Goal: Task Accomplishment & Management: Manage account settings

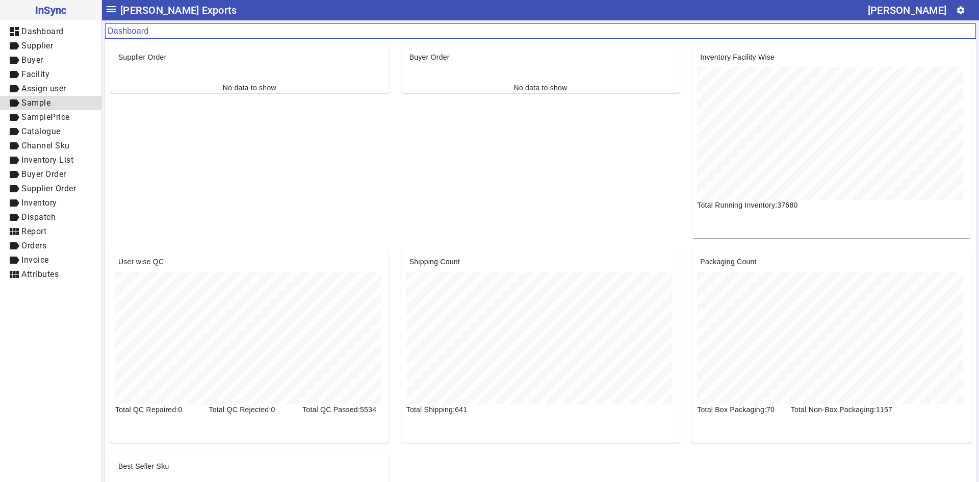
click at [33, 109] on span "label Sample" at bounding box center [50, 103] width 85 height 13
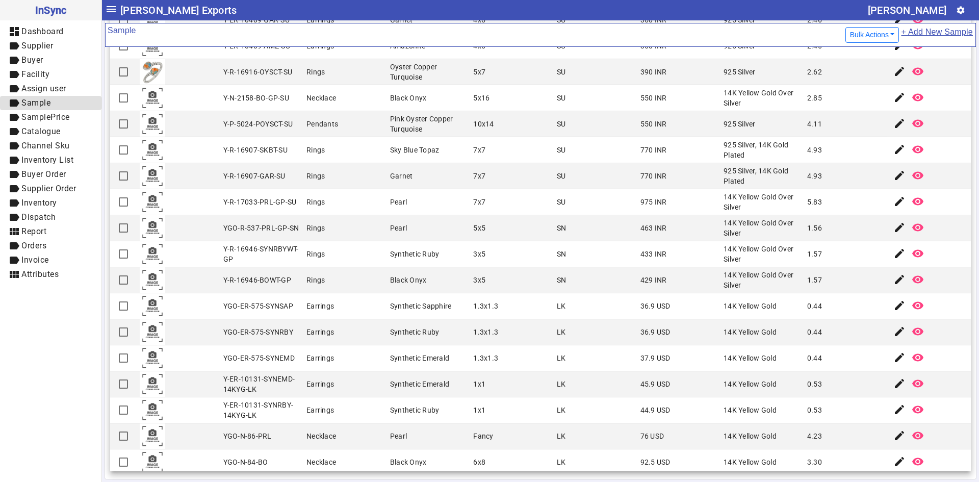
scroll to position [875, 0]
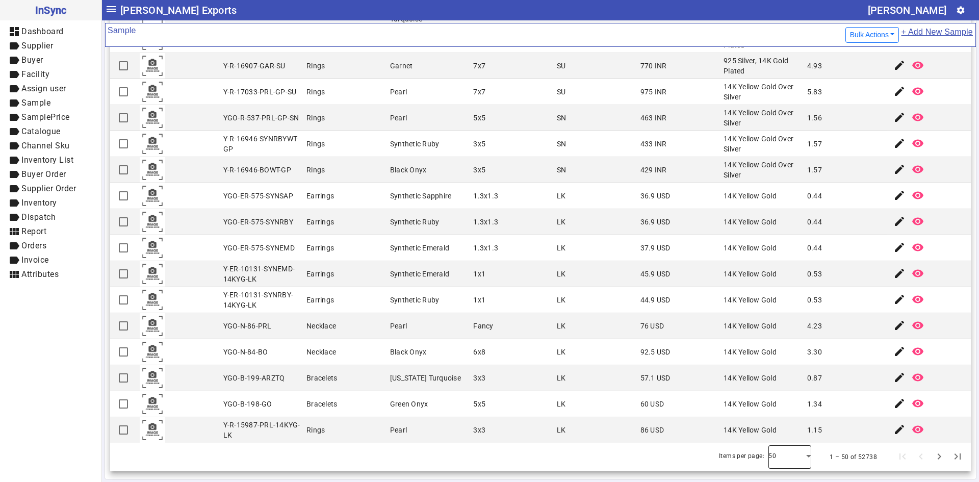
click at [792, 459] on div at bounding box center [789, 457] width 43 height 24
click at [786, 434] on mat-option "100" at bounding box center [775, 429] width 43 height 24
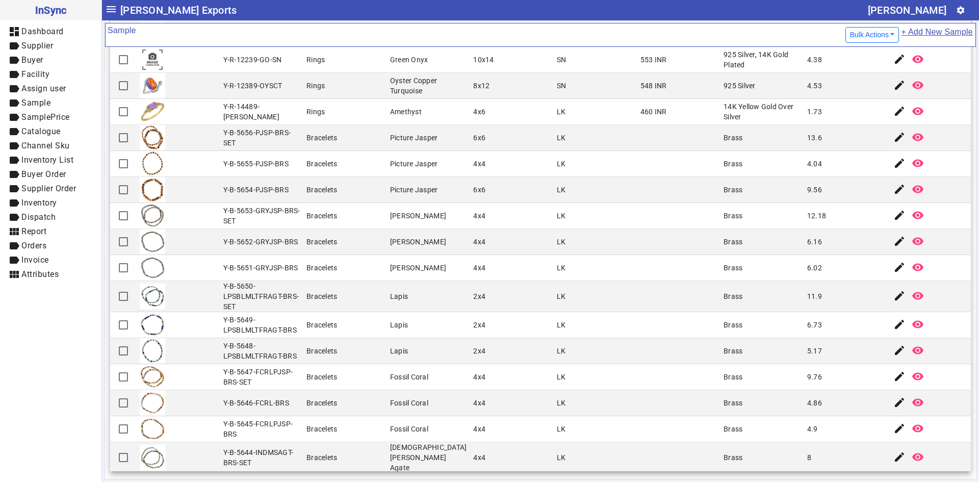
scroll to position [2180, 0]
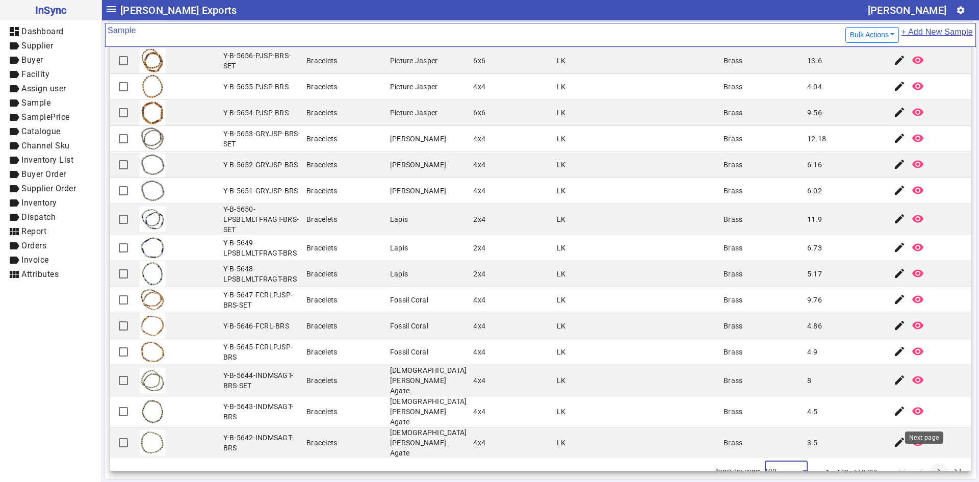
click at [927, 460] on span "Next page" at bounding box center [939, 472] width 24 height 24
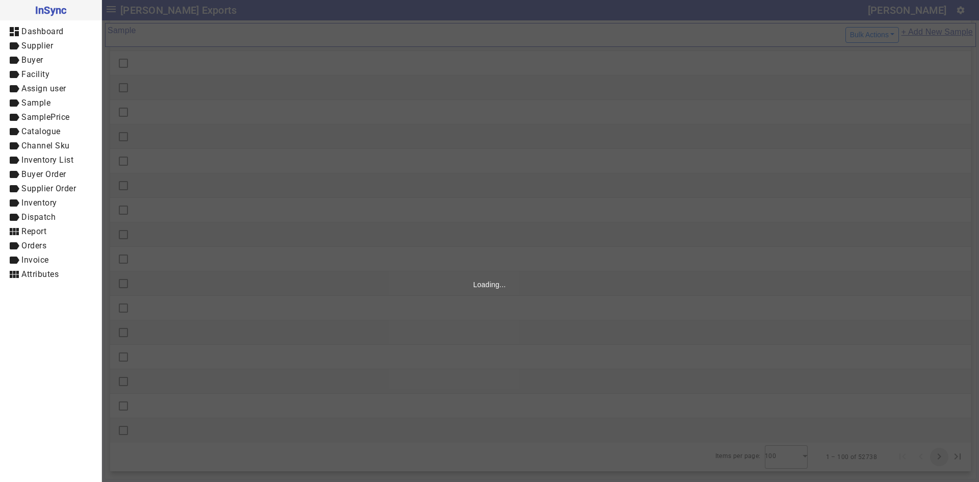
scroll to position [0, 0]
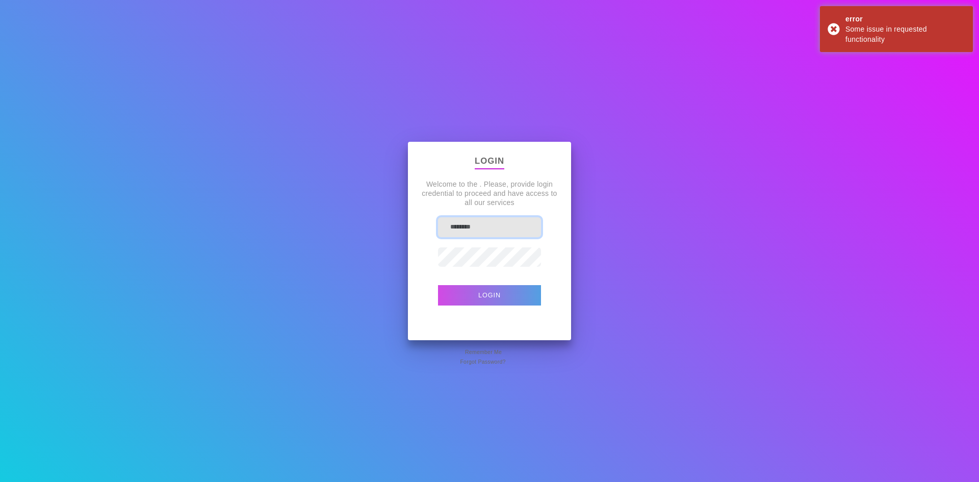
type input "********"
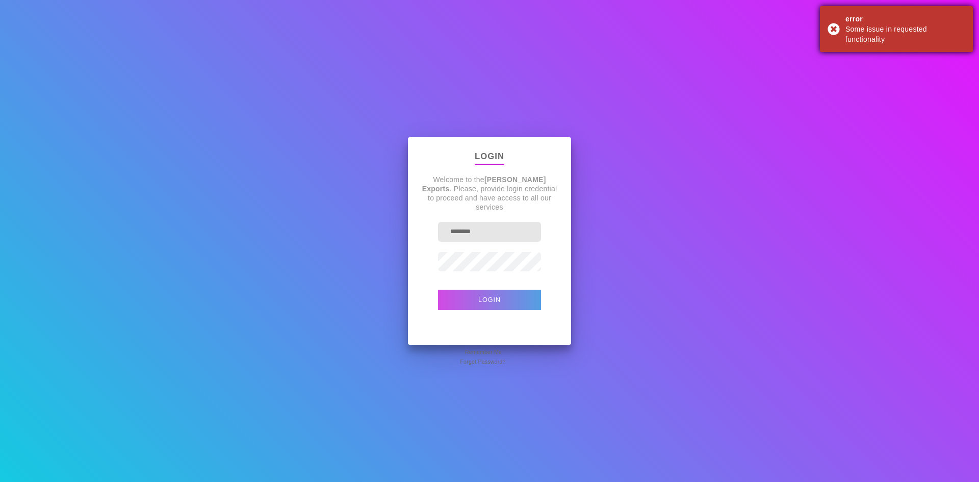
click at [835, 27] on div "error Some issue in requested functionality" at bounding box center [896, 29] width 153 height 46
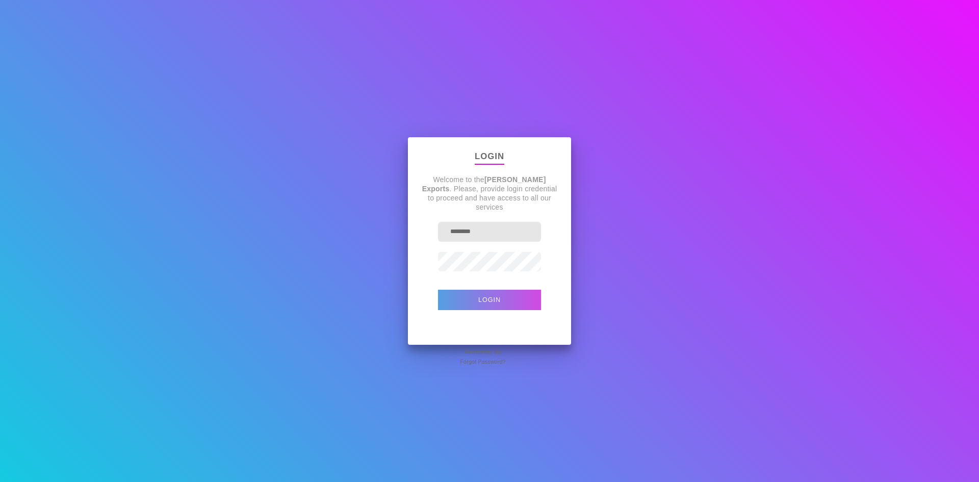
click at [502, 299] on button "Login" at bounding box center [489, 300] width 103 height 20
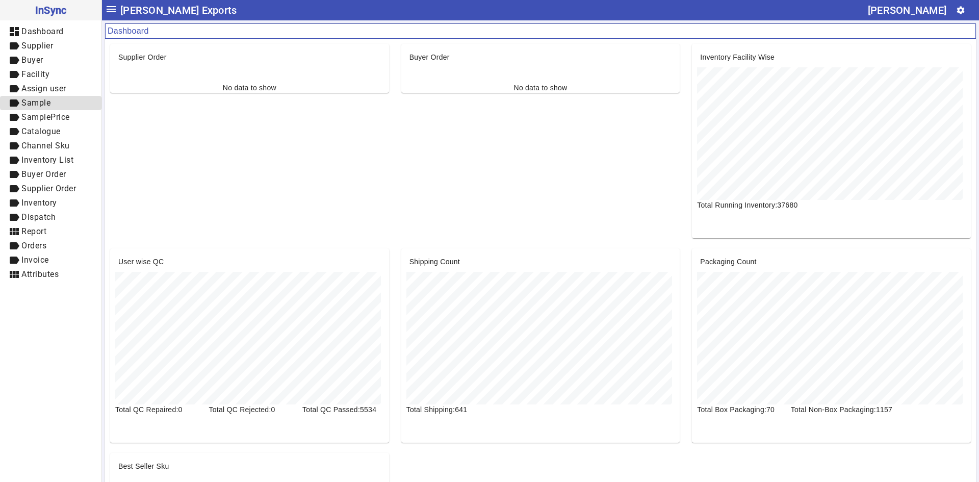
click at [42, 102] on span "Sample" at bounding box center [35, 103] width 29 height 10
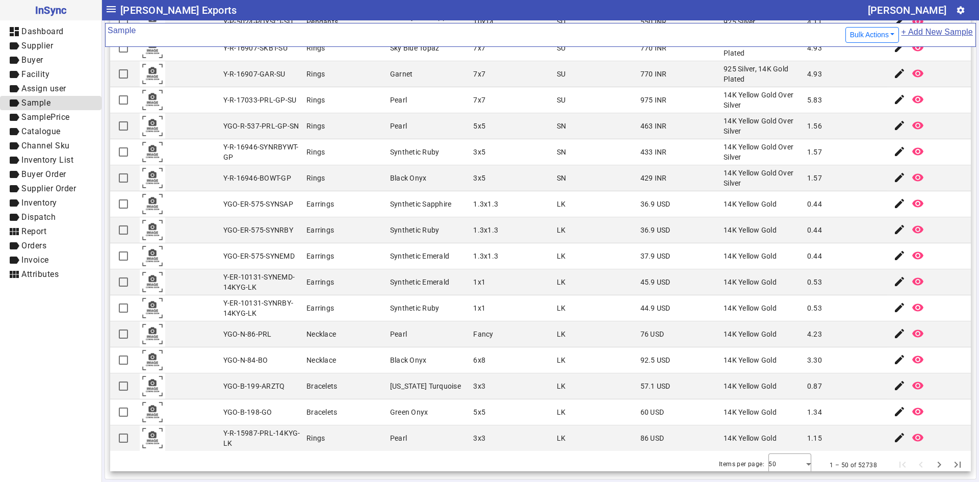
scroll to position [875, 0]
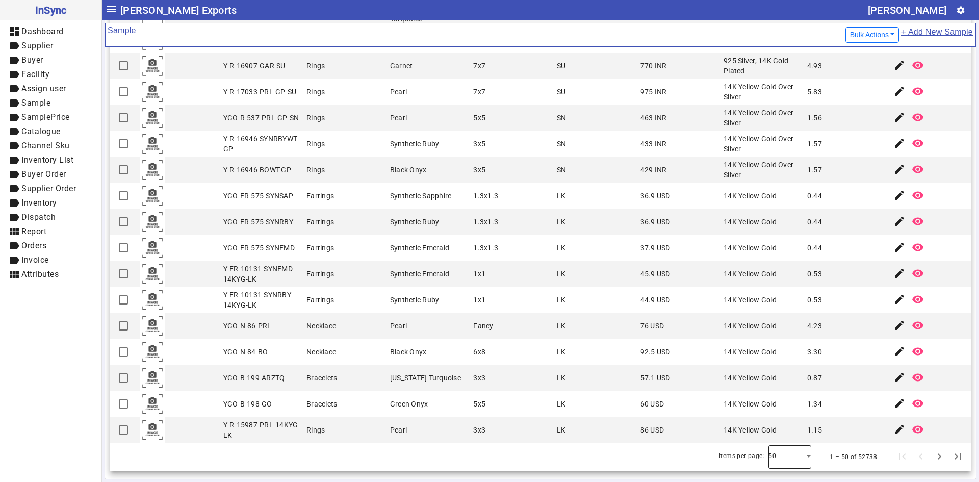
click at [788, 463] on div at bounding box center [789, 457] width 43 height 24
click at [785, 432] on mat-option "100" at bounding box center [775, 429] width 43 height 24
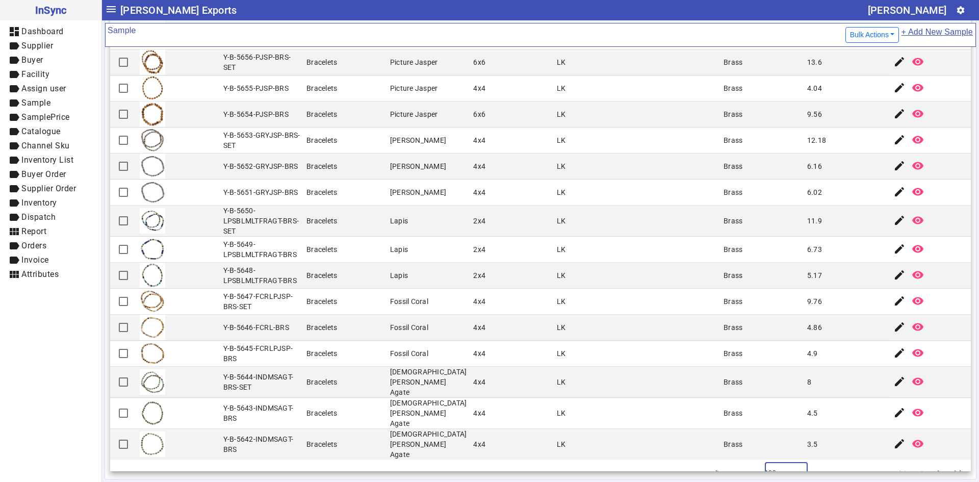
scroll to position [2180, 0]
click at [927, 460] on span "Next page" at bounding box center [939, 472] width 24 height 24
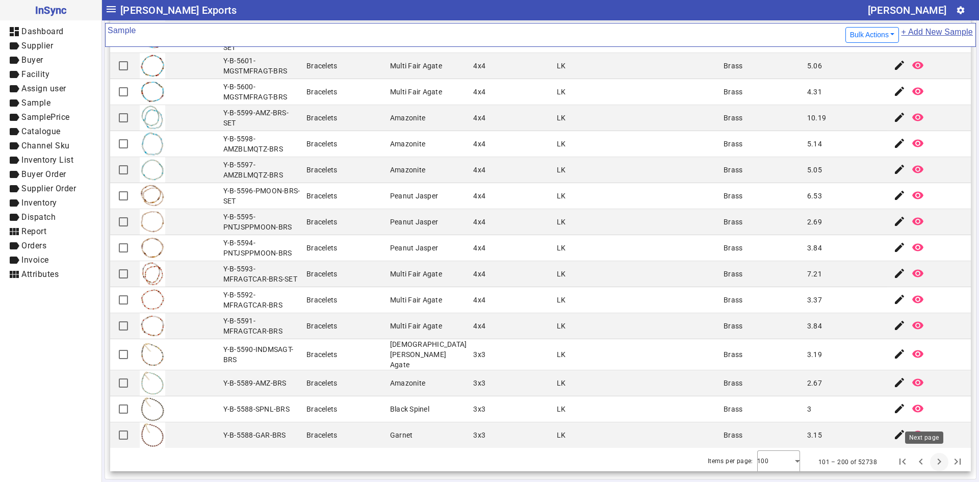
click at [927, 453] on span "Next page" at bounding box center [939, 462] width 24 height 24
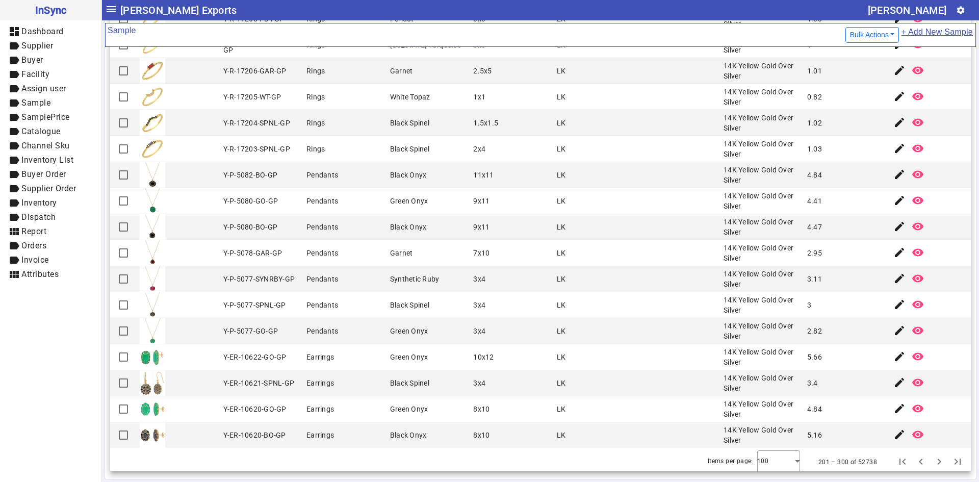
scroll to position [2175, 0]
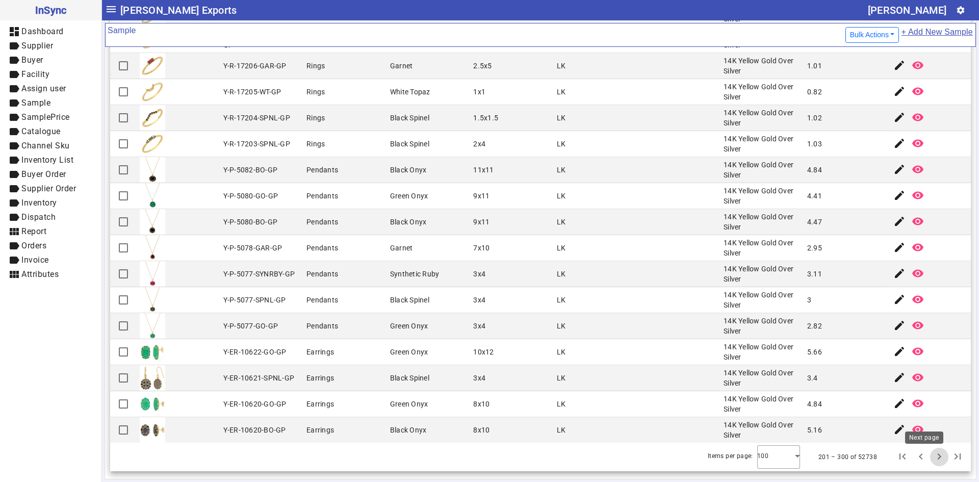
click at [927, 460] on span "Next page" at bounding box center [939, 457] width 24 height 24
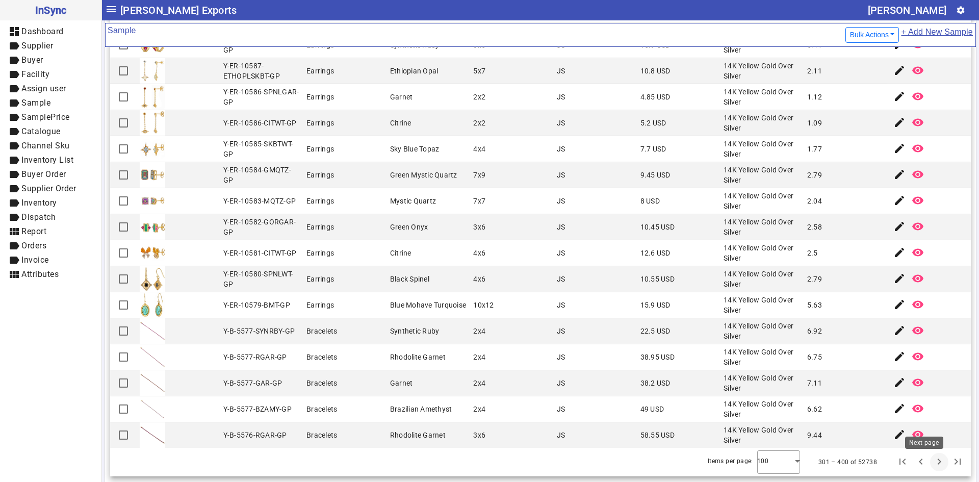
click at [927, 463] on span "Next page" at bounding box center [939, 462] width 24 height 24
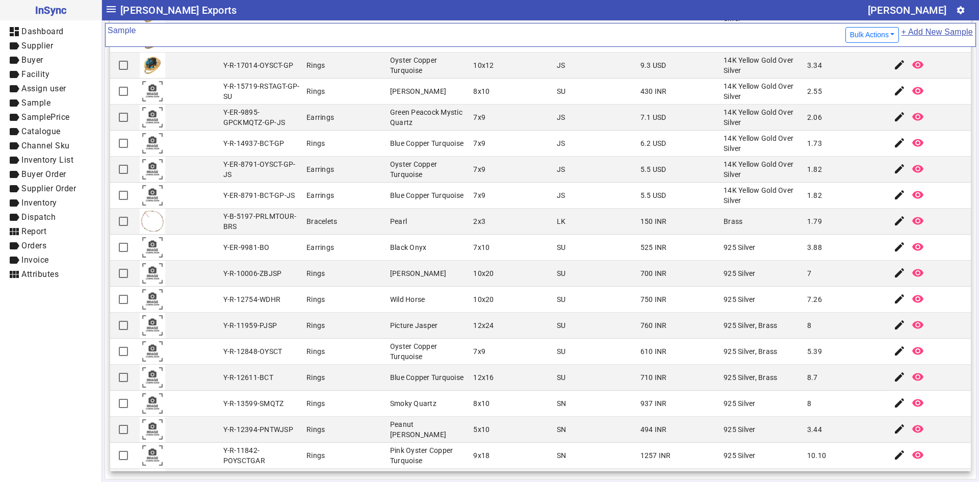
scroll to position [1326, 0]
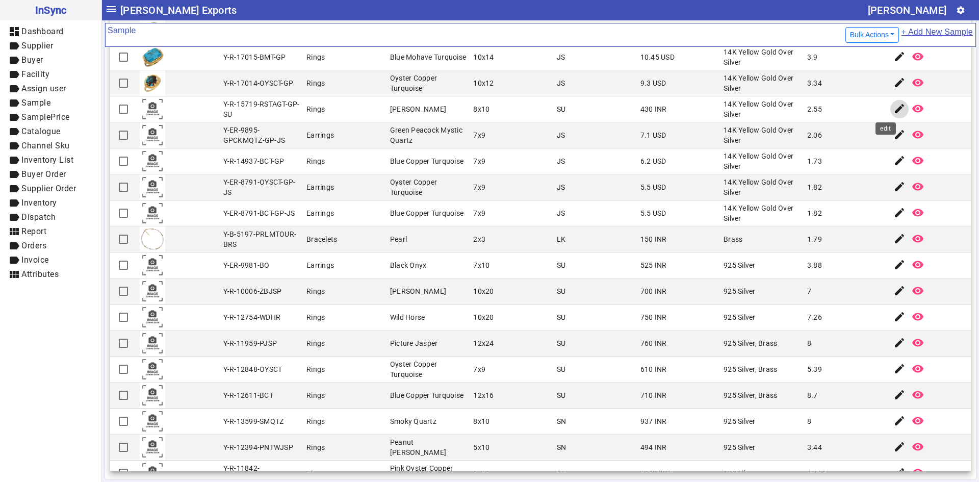
click at [893, 109] on mat-icon "edit" at bounding box center [899, 108] width 12 height 12
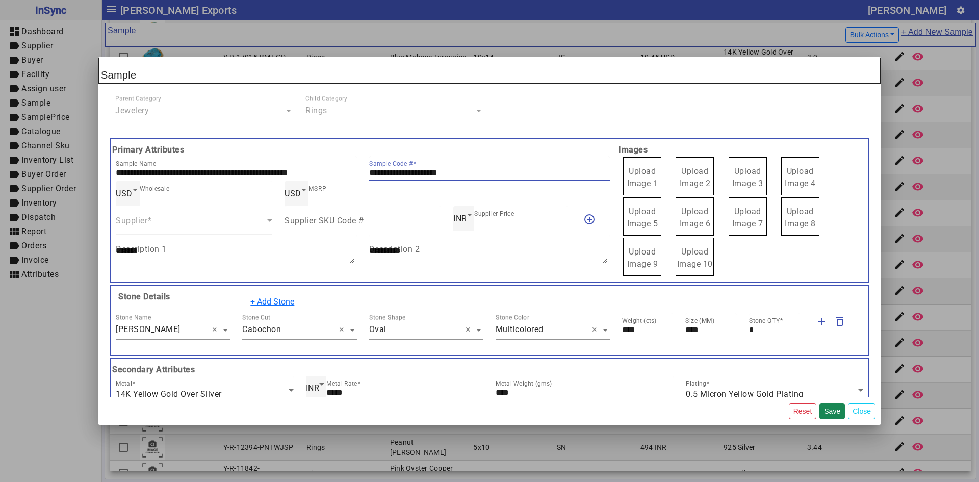
drag, startPoint x: 480, startPoint y: 173, endPoint x: 339, endPoint y: 178, distance: 141.8
click at [339, 178] on div "**********" at bounding box center [363, 168] width 506 height 25
click at [651, 176] on span "Upload Image 1" at bounding box center [642, 177] width 31 height 22
click at [0, 0] on input "Upload Image 1" at bounding box center [0, 0] width 0 height 0
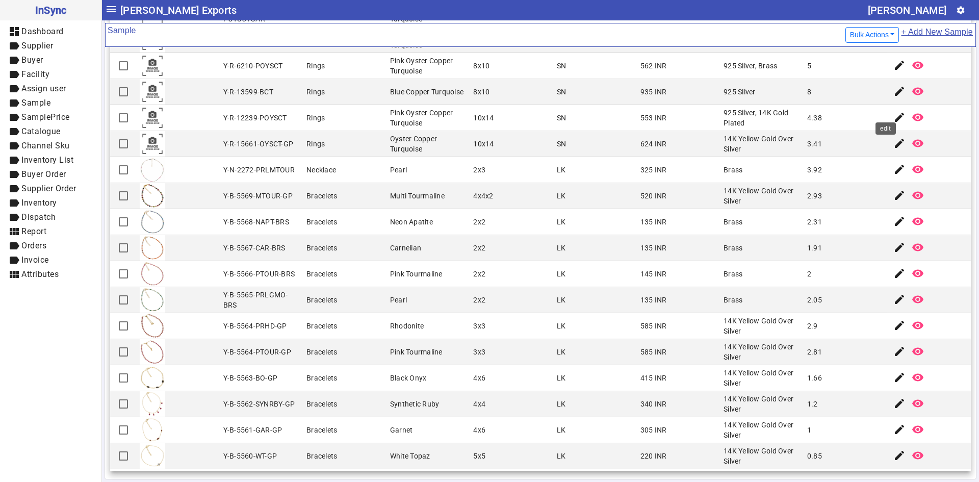
scroll to position [1785, 0]
click at [893, 148] on mat-icon "edit" at bounding box center [899, 144] width 12 height 12
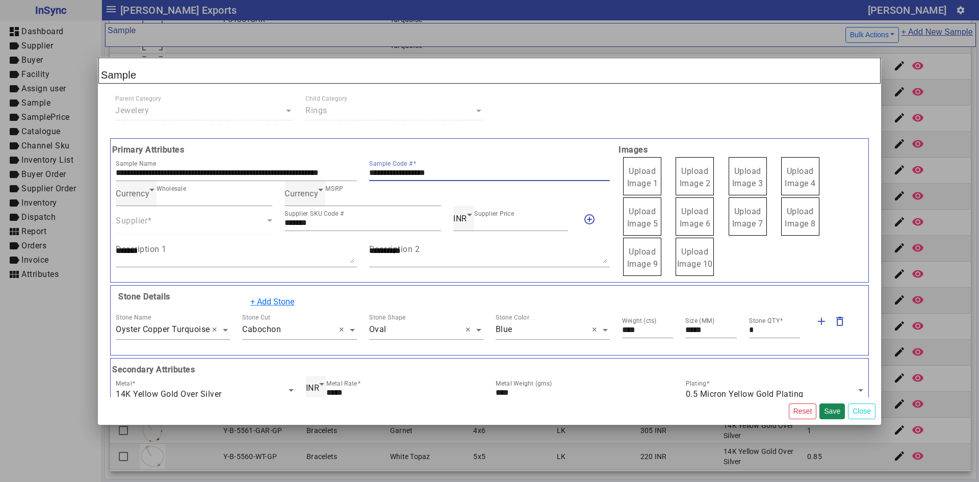
drag, startPoint x: 464, startPoint y: 173, endPoint x: 365, endPoint y: 174, distance: 99.4
click at [365, 174] on div "**********" at bounding box center [489, 168] width 253 height 25
click at [629, 184] on span "Upload Image 1" at bounding box center [642, 177] width 31 height 22
click at [0, 0] on input "Upload Image 1" at bounding box center [0, 0] width 0 height 0
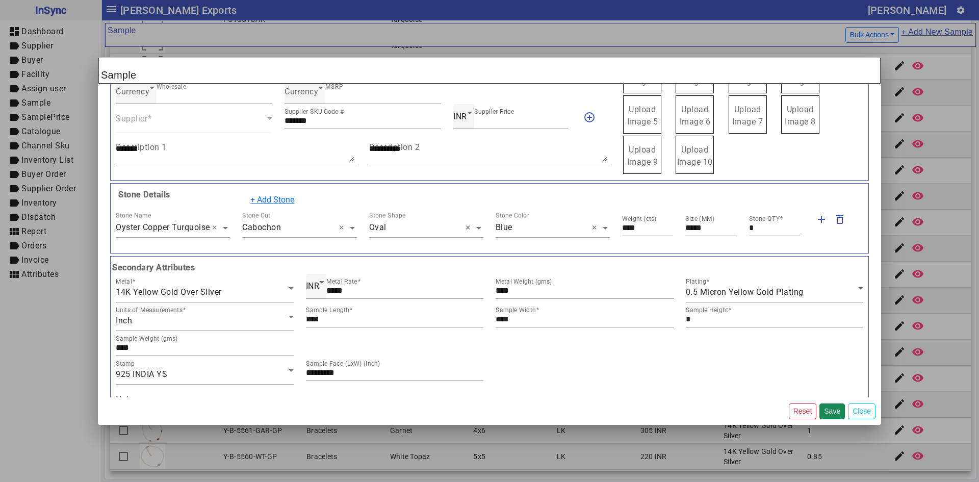
scroll to position [51, 0]
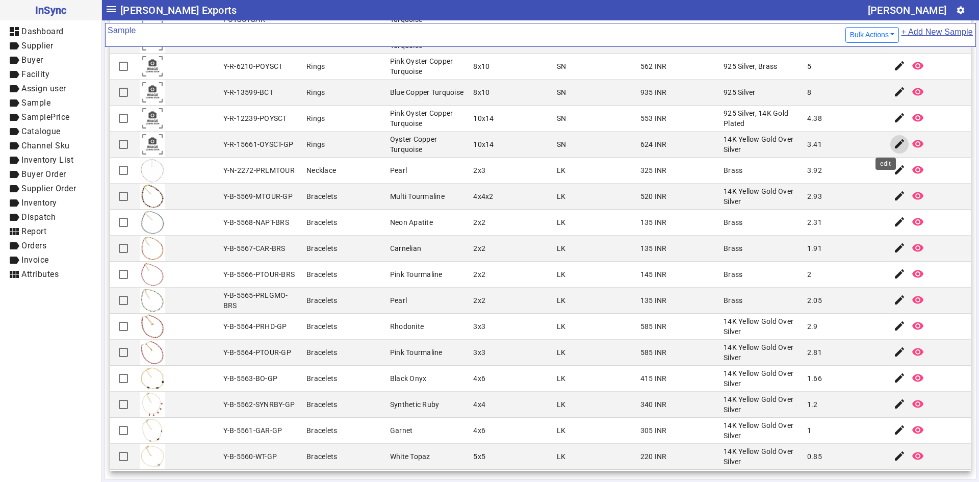
click at [893, 140] on mat-icon "edit" at bounding box center [899, 144] width 12 height 12
click at [893, 142] on mat-icon "edit" at bounding box center [899, 144] width 12 height 12
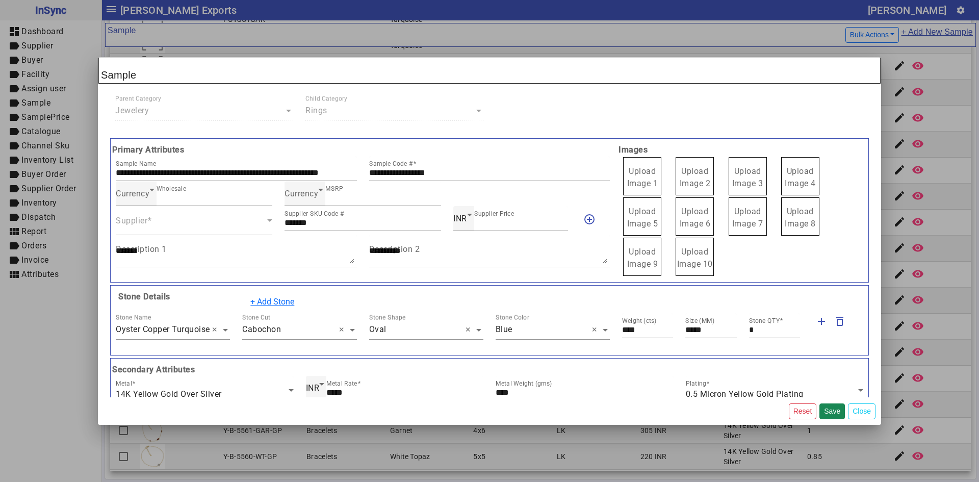
click at [825, 158] on div "Upload Image 4" at bounding box center [810, 176] width 60 height 40
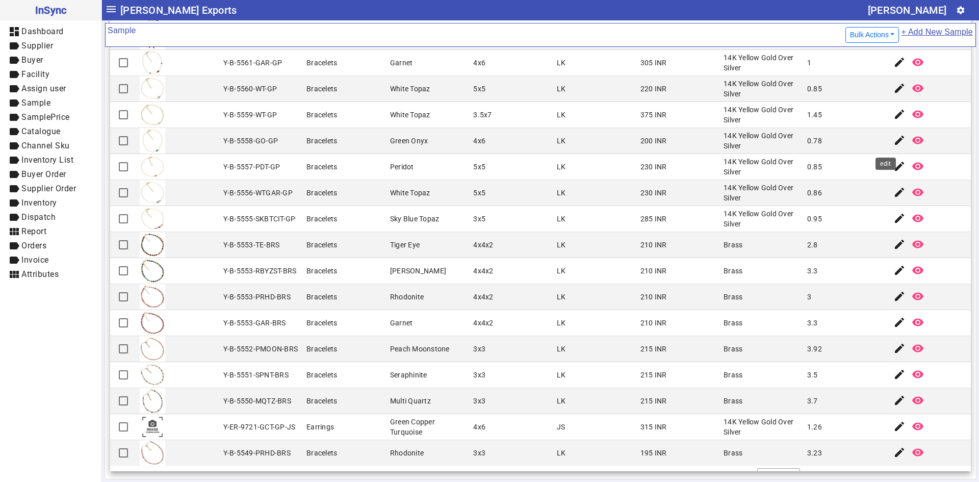
scroll to position [2175, 0]
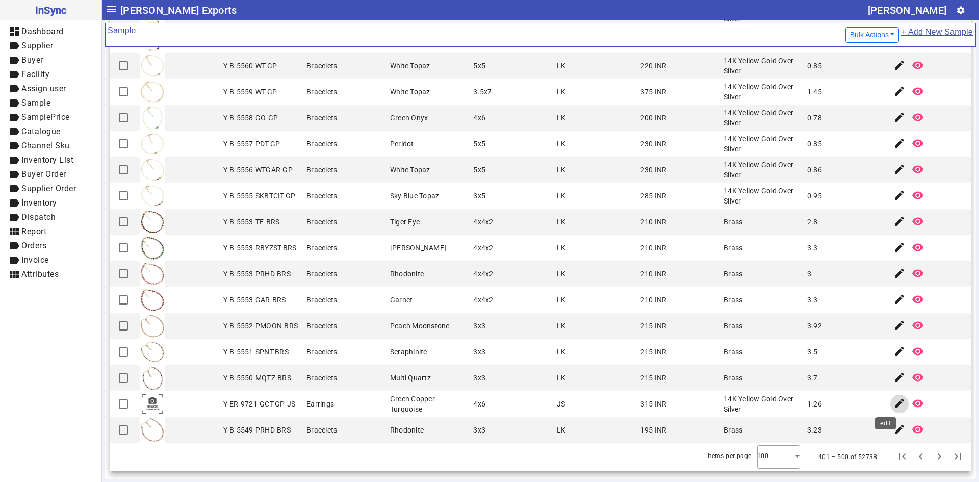
click at [887, 401] on span "button" at bounding box center [899, 404] width 24 height 24
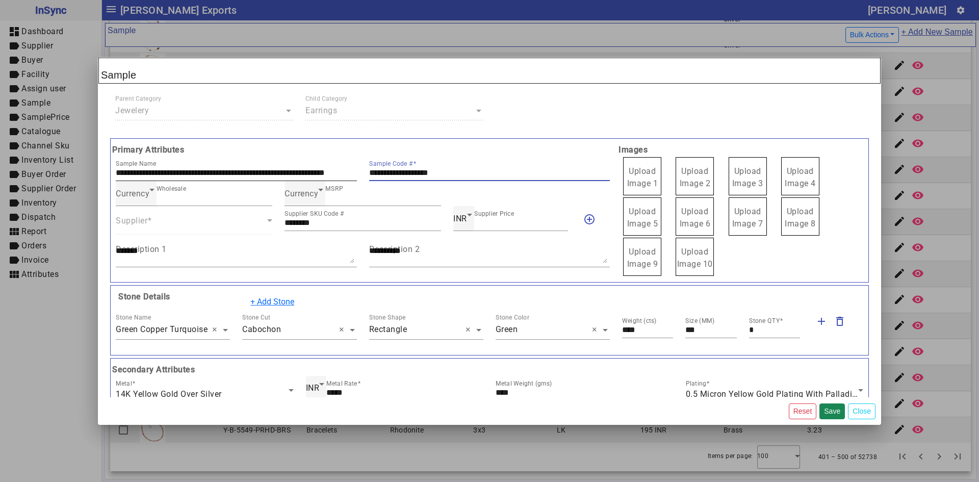
drag, startPoint x: 463, startPoint y: 172, endPoint x: 350, endPoint y: 175, distance: 112.7
click at [350, 175] on div "**********" at bounding box center [363, 168] width 506 height 25
click at [643, 179] on span "Upload Image 1" at bounding box center [642, 177] width 31 height 22
click at [0, 0] on input "Upload Image 1" at bounding box center [0, 0] width 0 height 0
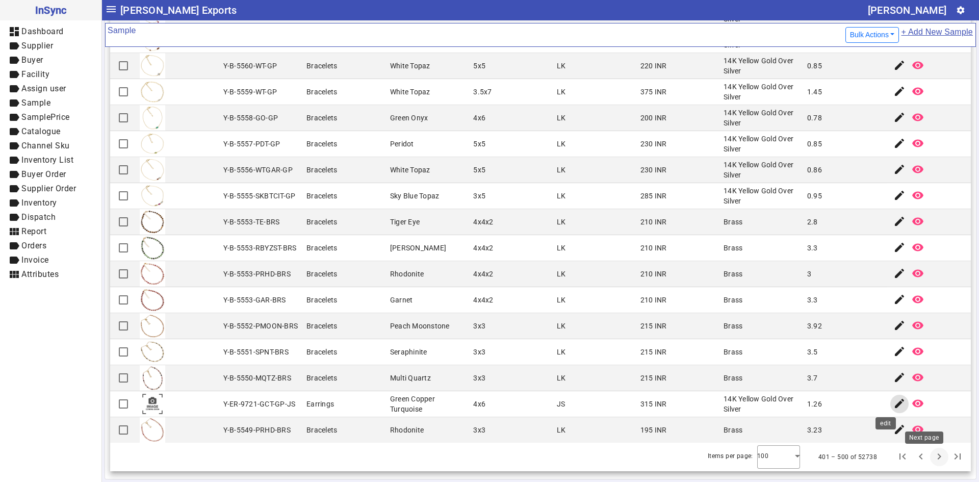
click at [927, 460] on span "Next page" at bounding box center [939, 457] width 24 height 24
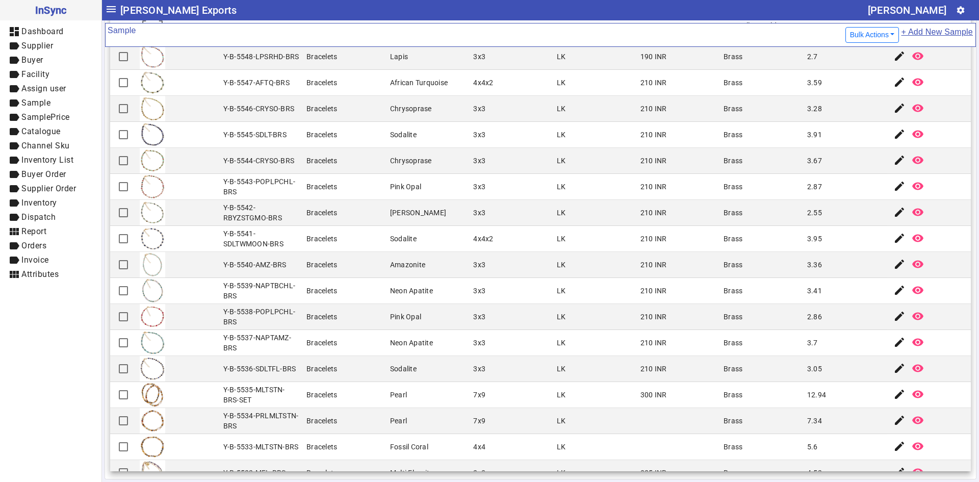
scroll to position [51, 0]
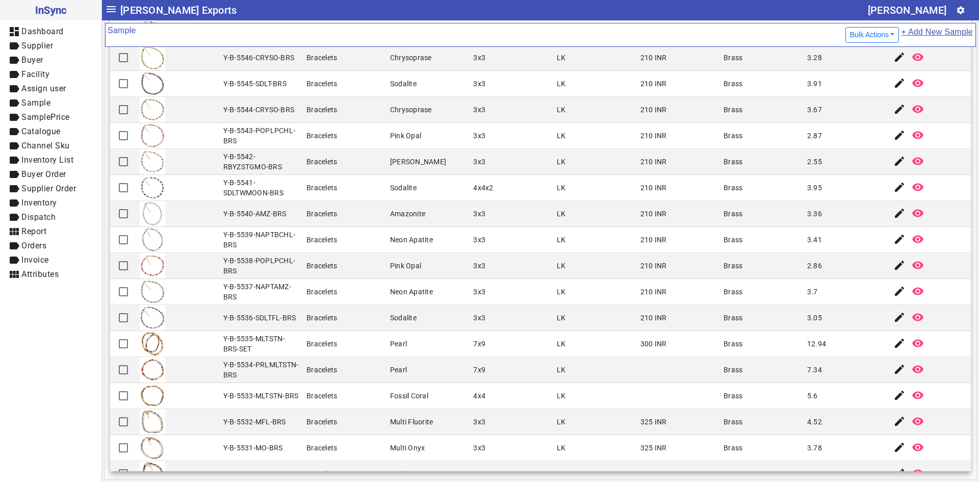
click at [637, 344] on mat-cell "300 INR" at bounding box center [679, 344] width 84 height 26
